Goal: Check status: Check status

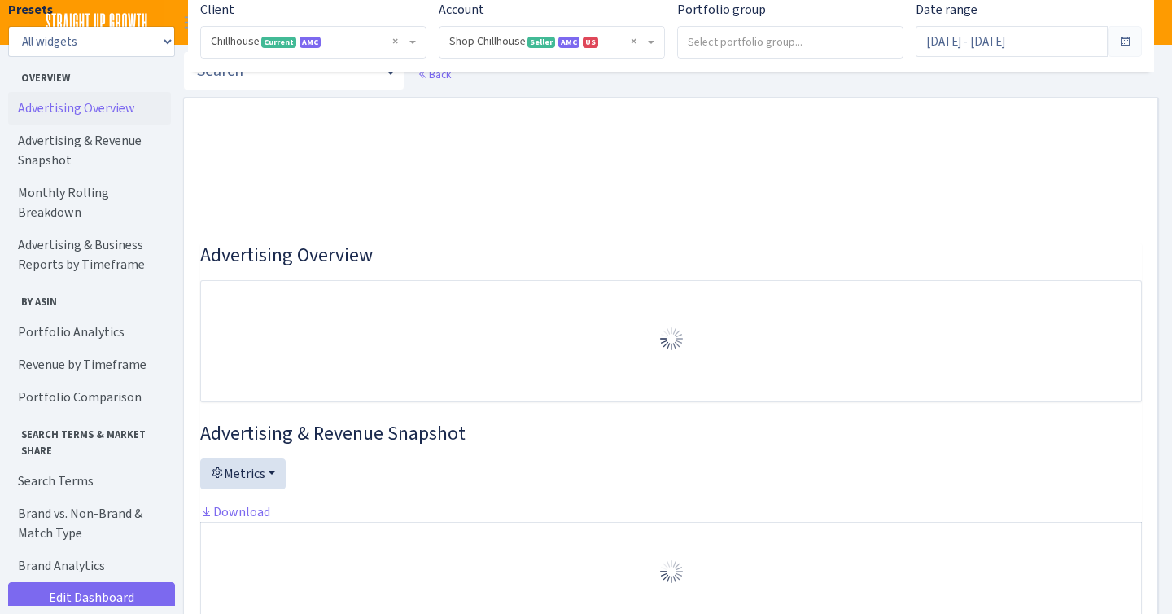
select select "731601115775663"
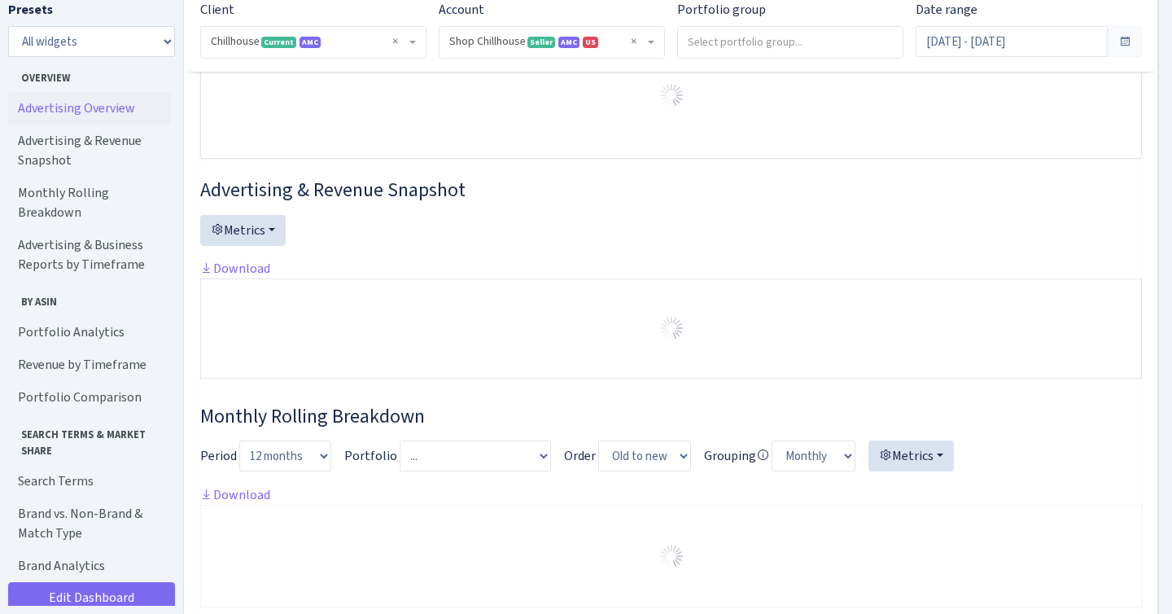
click at [1118, 37] on span at bounding box center [1124, 41] width 13 height 13
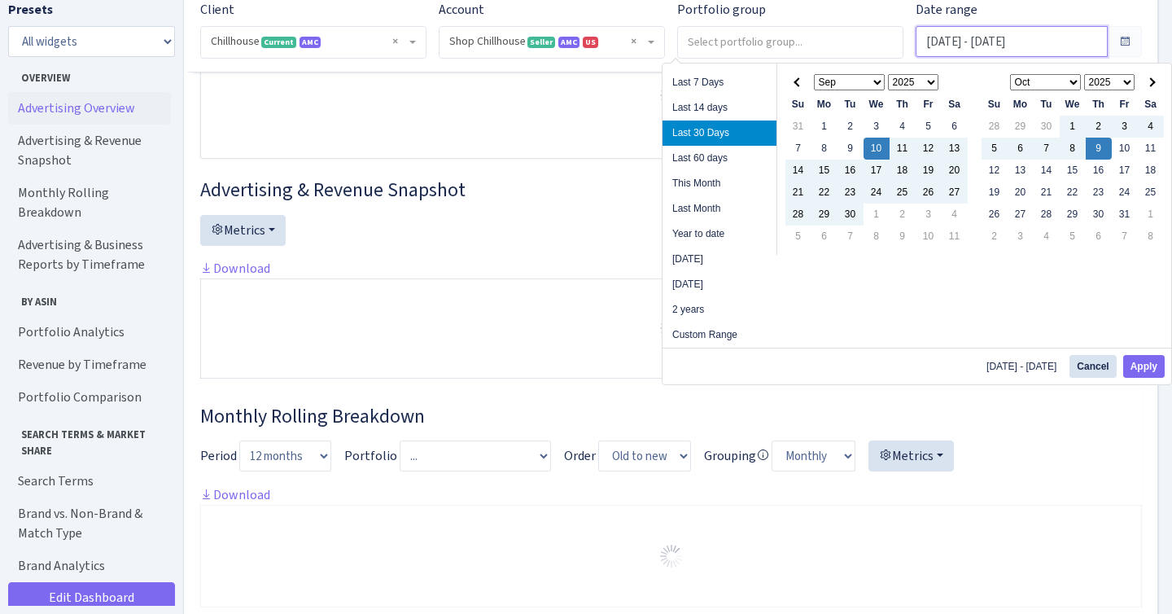
click at [1035, 44] on input "Sep 10, 2025 - Oct 9, 2025" at bounding box center [1012, 41] width 192 height 31
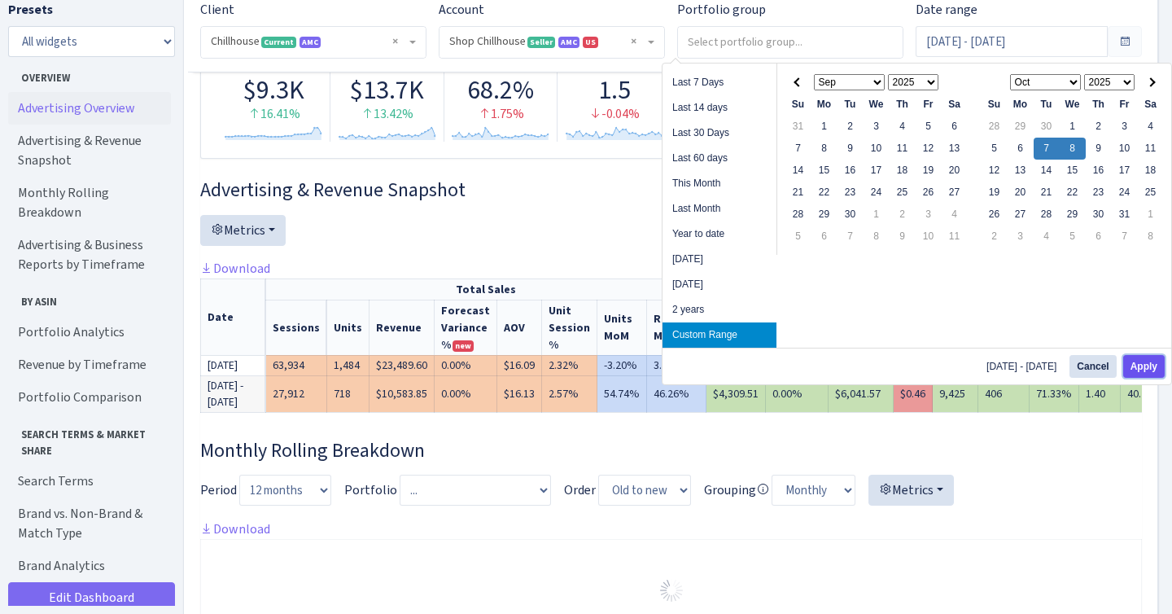
click at [1134, 365] on button "Apply" at bounding box center [1144, 366] width 42 height 23
type input "[DATE] - [DATE]"
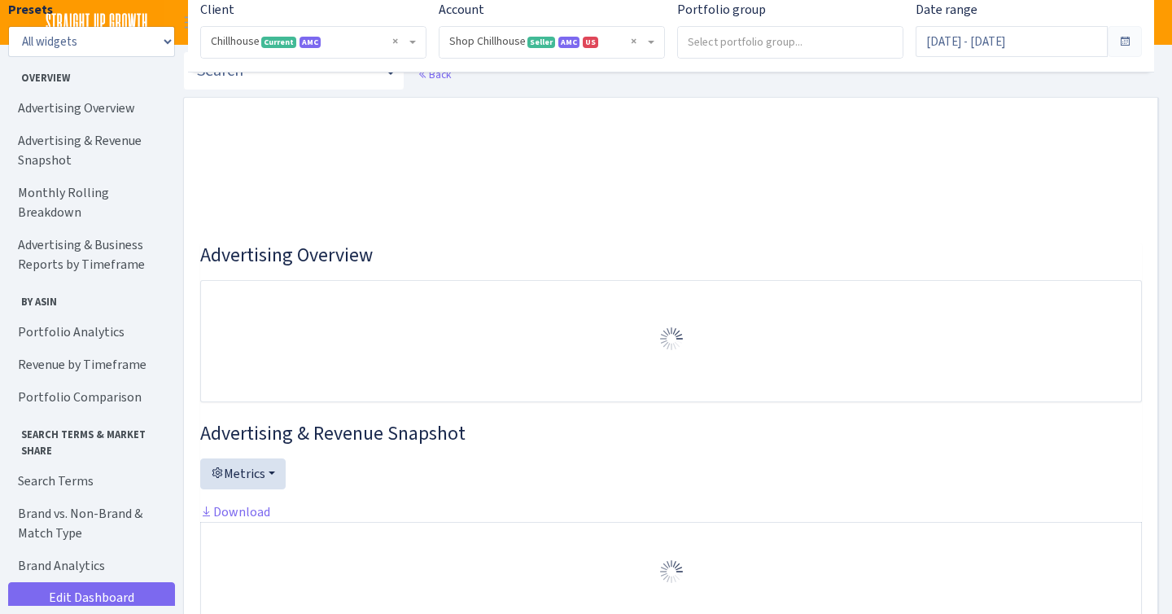
select select "731601115775663"
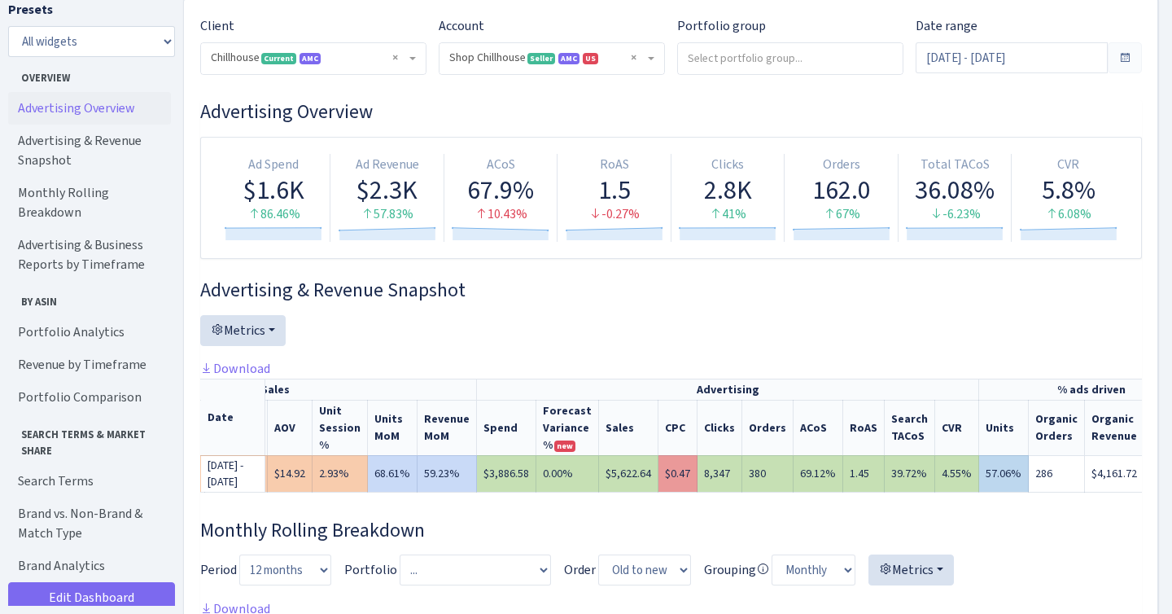
scroll to position [92, 0]
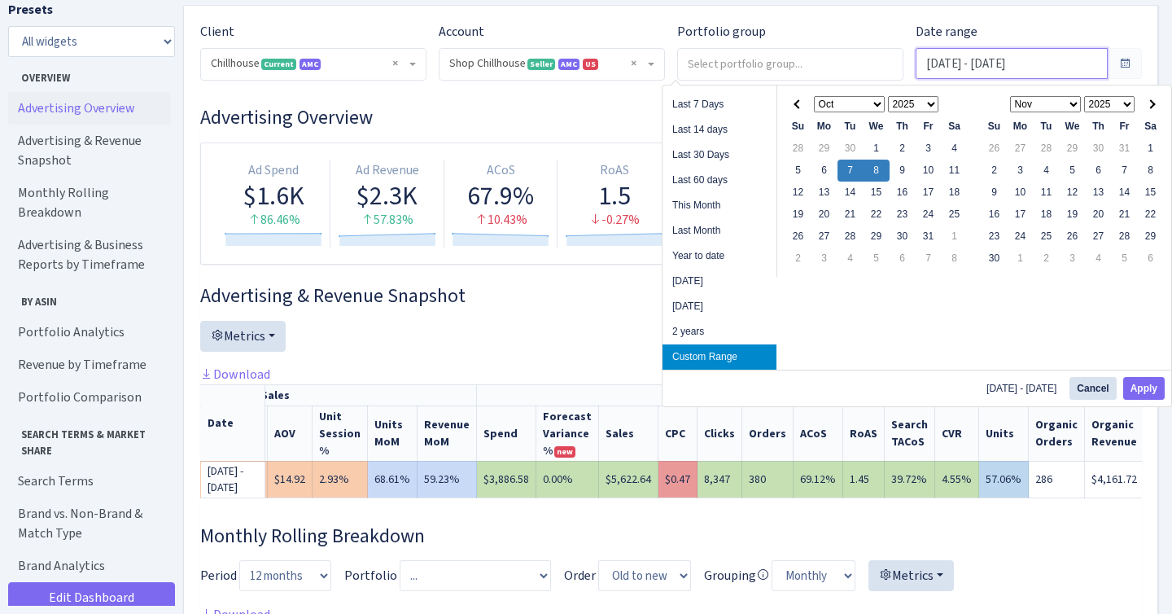
click at [1023, 71] on input "[DATE] - [DATE]" at bounding box center [1012, 63] width 192 height 31
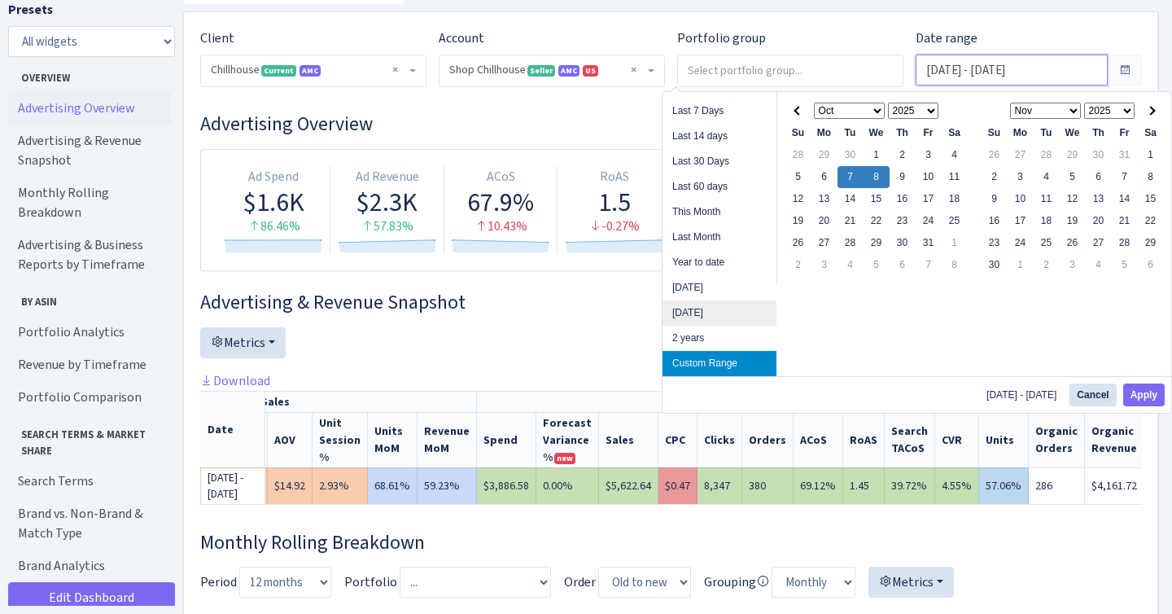
scroll to position [78, 0]
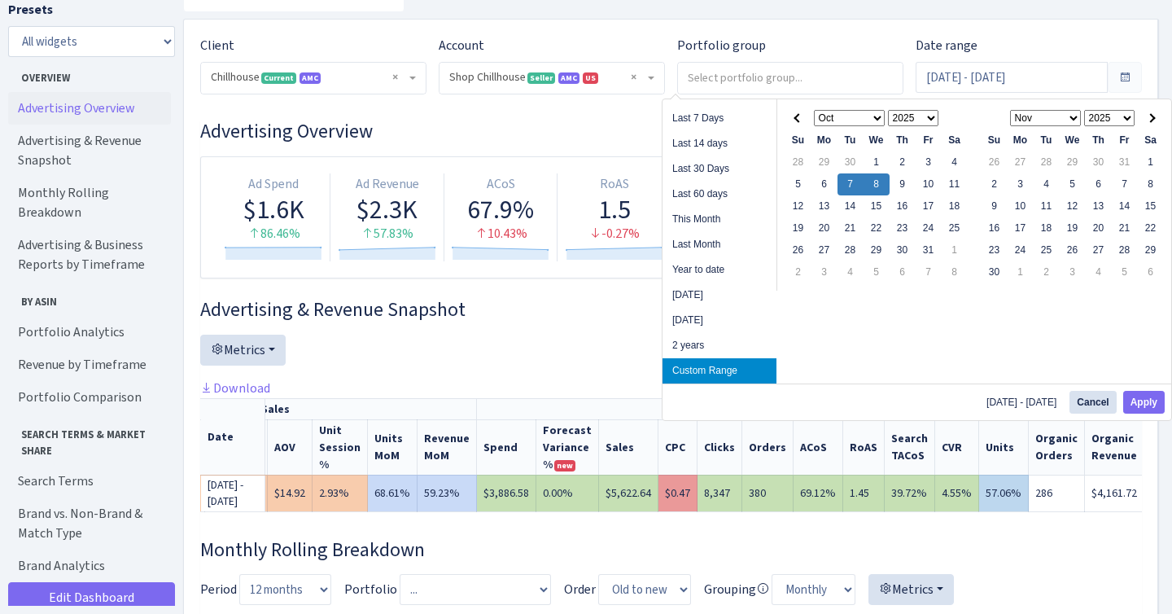
click at [912, 112] on select "1925 1926 1927 1928 1929 1930 1931 1932 1933 1934 1935 1936 1937 1938 1939 1940…" at bounding box center [913, 118] width 51 height 16
drag, startPoint x: 912, startPoint y: 112, endPoint x: 1102, endPoint y: 115, distance: 189.6
click at [1102, 115] on select "2025 2026 2027 2028 2029 2030 2031 2032 2033 2034 2035 2036 2037 2038 2039 2040…" at bounding box center [1109, 118] width 51 height 16
click at [1138, 404] on button "Apply" at bounding box center [1144, 402] width 42 height 23
type input "[DATE] - [DATE]"
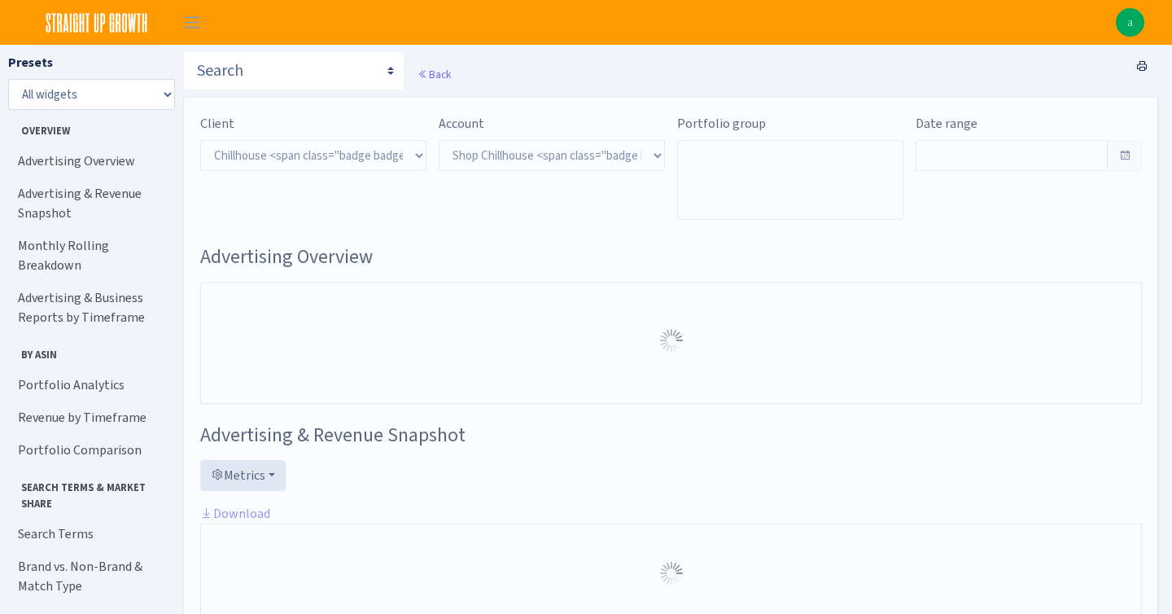
select select "731601115775663"
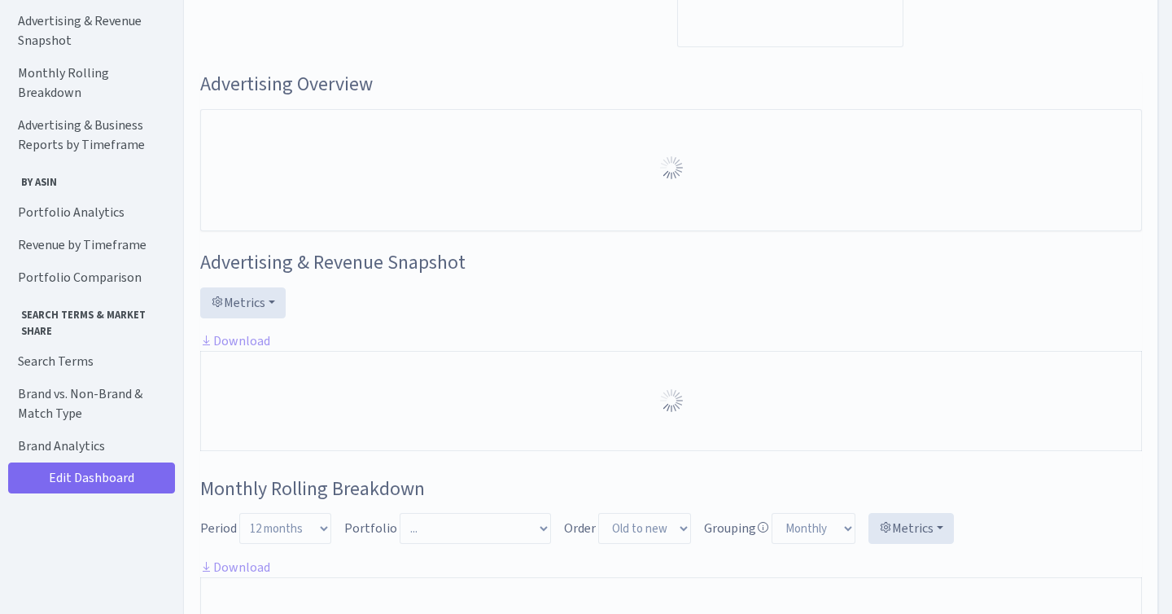
type input "Oct 8, 2024 - Oct 9, 2024"
type input "Oct 6, 2024 - Oct 7, 2024"
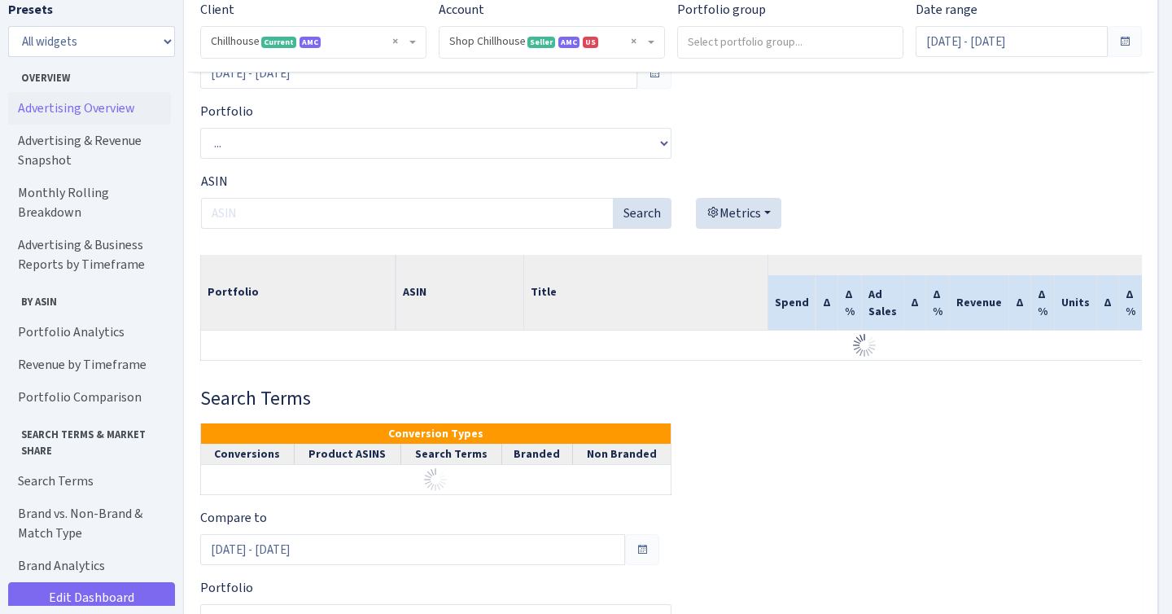
scroll to position [2774, 0]
